Goal: Information Seeking & Learning: Check status

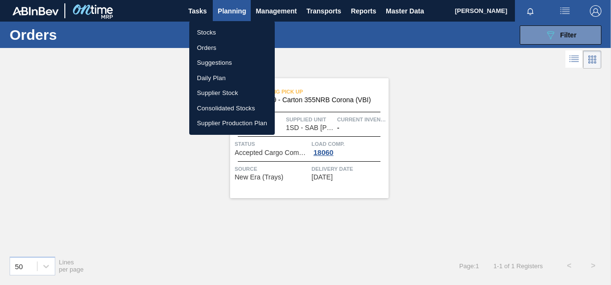
click at [211, 33] on li "Stocks" at bounding box center [231, 32] width 85 height 15
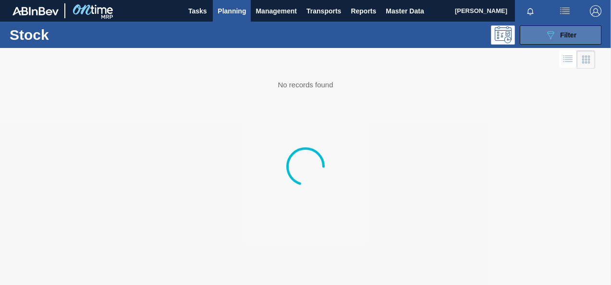
click at [562, 32] on span "Filter" at bounding box center [568, 35] width 16 height 8
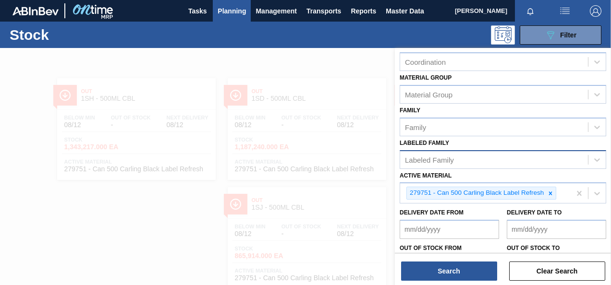
scroll to position [144, 0]
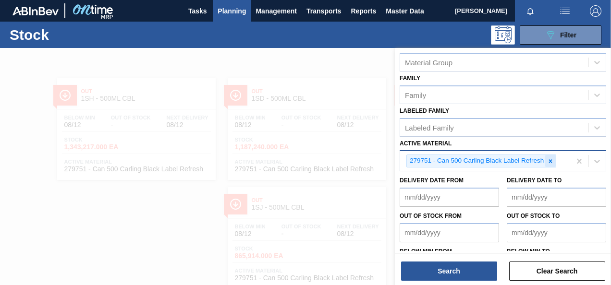
click at [550, 158] on icon at bounding box center [550, 161] width 7 height 7
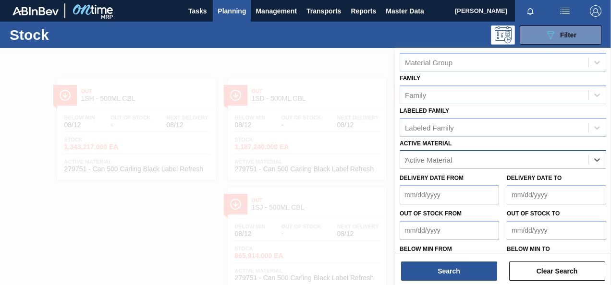
scroll to position [29, 0]
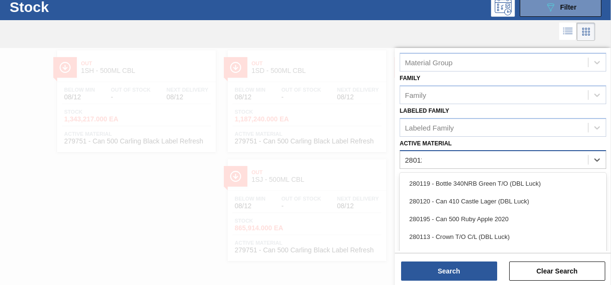
type Material "280122"
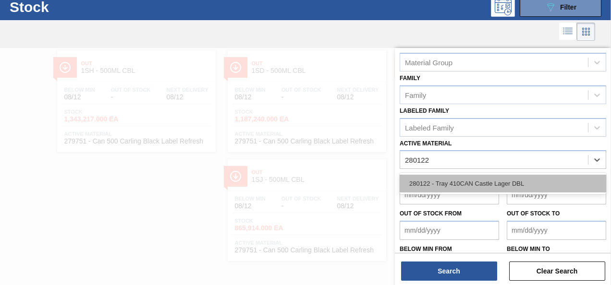
click at [465, 186] on div "280122 - Tray 410CAN Castle Lager DBL" at bounding box center [502, 184] width 206 height 18
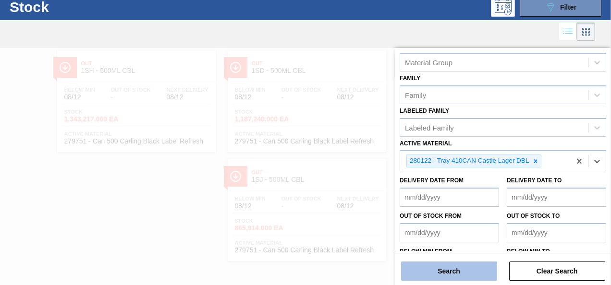
click at [459, 275] on button "Search" at bounding box center [449, 271] width 96 height 19
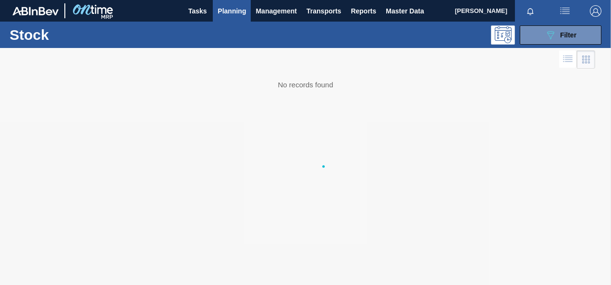
scroll to position [0, 0]
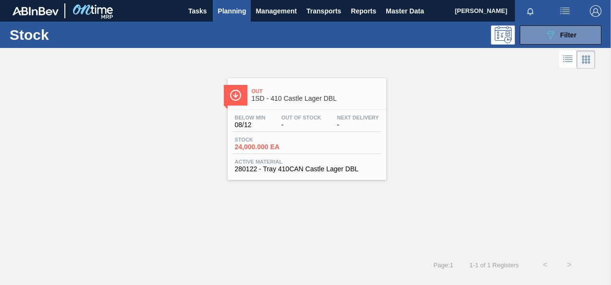
click at [258, 147] on span "24,000.000 EA" at bounding box center [268, 147] width 67 height 7
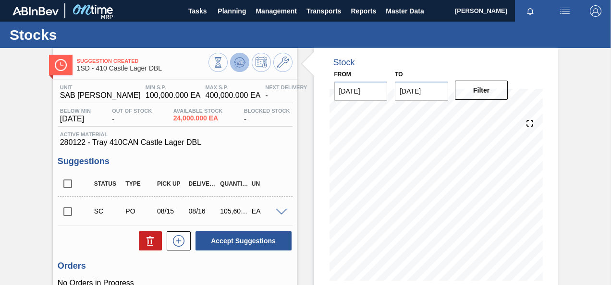
click at [223, 60] on icon at bounding box center [218, 62] width 11 height 11
click at [223, 62] on icon at bounding box center [218, 62] width 11 height 11
click at [223, 65] on icon at bounding box center [218, 62] width 11 height 11
click at [223, 67] on icon at bounding box center [218, 62] width 11 height 11
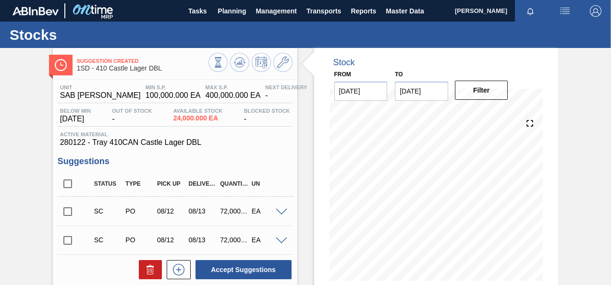
click at [279, 241] on span at bounding box center [282, 241] width 12 height 7
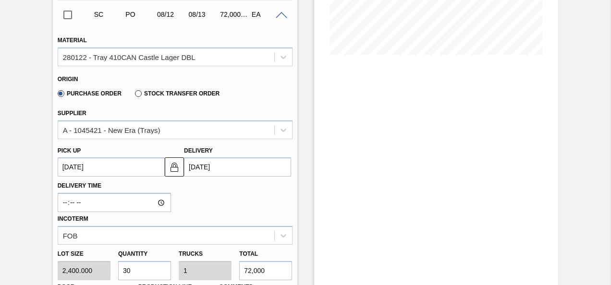
scroll to position [144, 0]
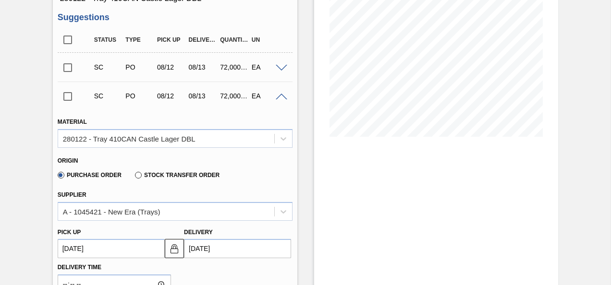
click at [279, 97] on span at bounding box center [282, 97] width 12 height 7
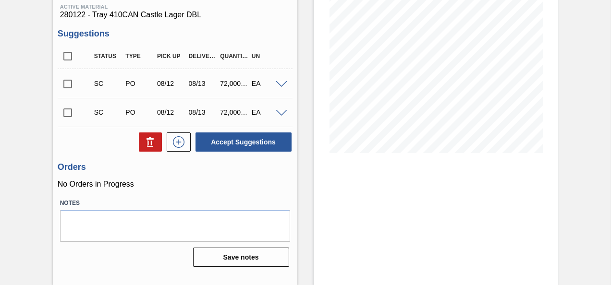
scroll to position [128, 0]
click at [69, 116] on input "checkbox" at bounding box center [68, 113] width 20 height 20
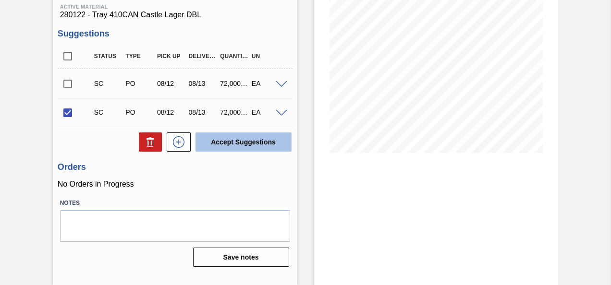
click at [237, 142] on button "Accept Suggestions" at bounding box center [243, 142] width 96 height 19
checkbox input "false"
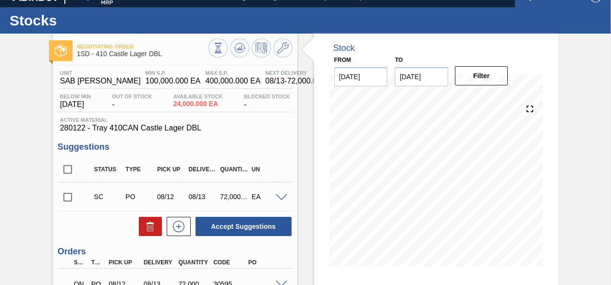
scroll to position [0, 0]
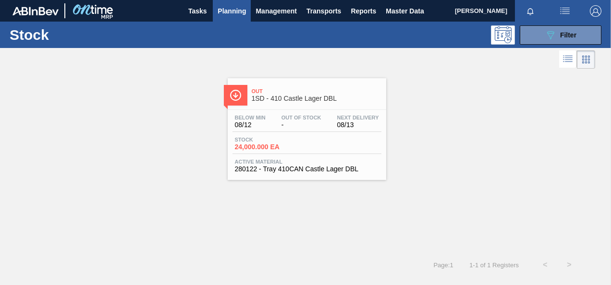
click at [230, 9] on span "Planning" at bounding box center [232, 11] width 28 height 12
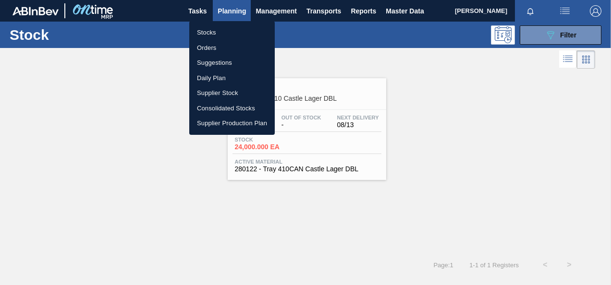
click at [206, 40] on li "Orders" at bounding box center [231, 47] width 85 height 15
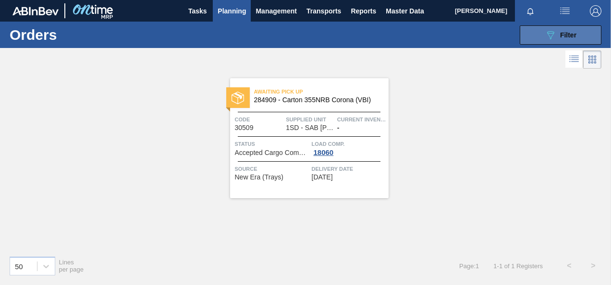
click at [551, 34] on icon "089F7B8B-B2A5-4AFE-B5C0-19BA573D28AC" at bounding box center [550, 35] width 12 height 12
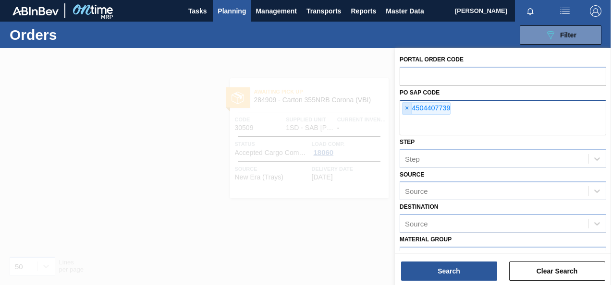
click at [403, 105] on span "×" at bounding box center [406, 109] width 9 height 12
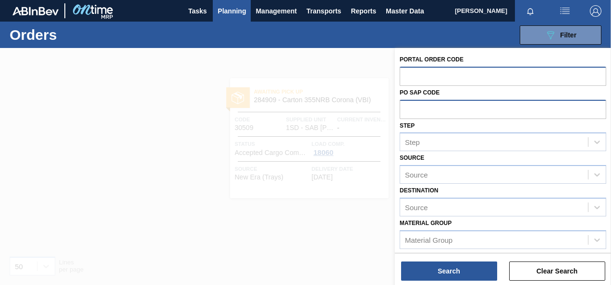
drag, startPoint x: 436, startPoint y: 85, endPoint x: 435, endPoint y: 80, distance: 5.8
click at [436, 85] on div at bounding box center [502, 76] width 206 height 19
click at [435, 79] on input "text" at bounding box center [502, 76] width 206 height 18
paste input "30595"
type input "30595"
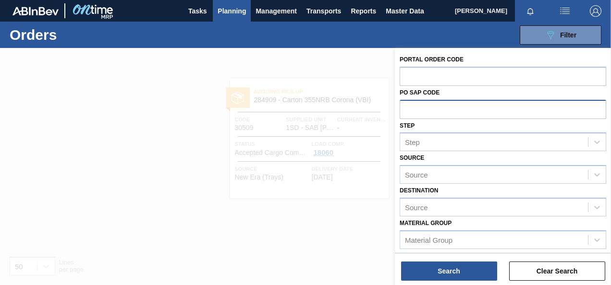
click at [466, 283] on div "Portal Order Code PO SAP Code Step Step Source Source Destination Source Materi…" at bounding box center [503, 167] width 216 height 239
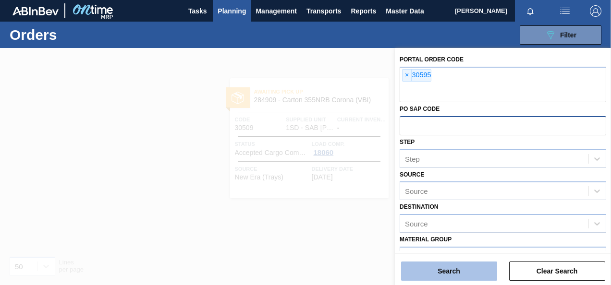
click at [465, 275] on button "Search" at bounding box center [449, 271] width 96 height 19
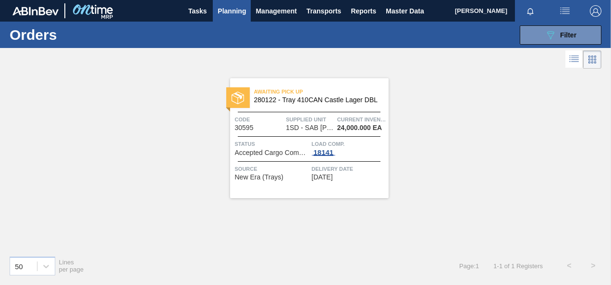
click at [326, 150] on div "18141" at bounding box center [324, 153] width 24 height 8
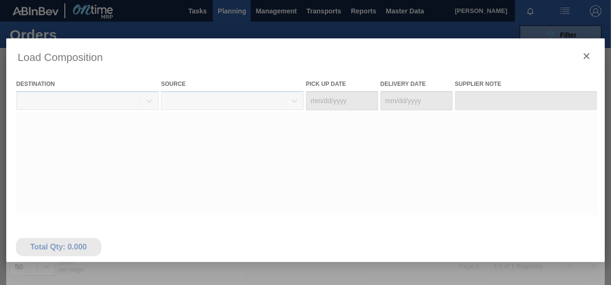
type Date "[DATE]"
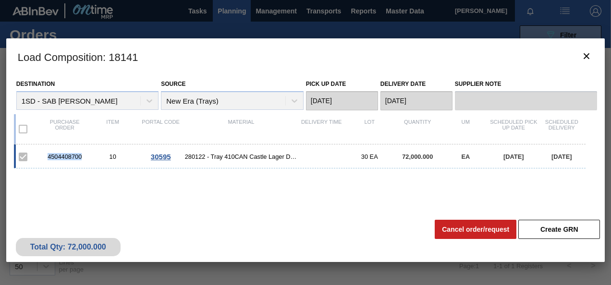
drag, startPoint x: 48, startPoint y: 154, endPoint x: 80, endPoint y: 156, distance: 32.2
click at [80, 156] on div "4504408700" at bounding box center [65, 156] width 48 height 7
copy div "4504408700"
